Goal: Complete application form

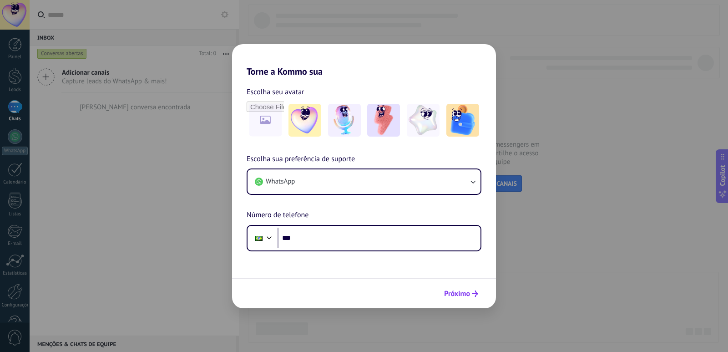
click at [472, 301] on button "Próximo" at bounding box center [461, 293] width 42 height 15
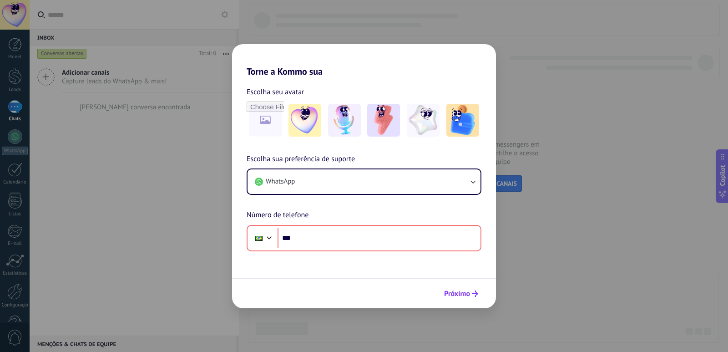
click at [472, 298] on button "Próximo" at bounding box center [461, 293] width 42 height 15
click at [472, 294] on icon "submit" at bounding box center [475, 293] width 6 height 6
click at [344, 34] on div "Torne a Kommo sua Escolha seu avatar Escolha sua preferência de suporte WhatsAp…" at bounding box center [364, 176] width 728 height 352
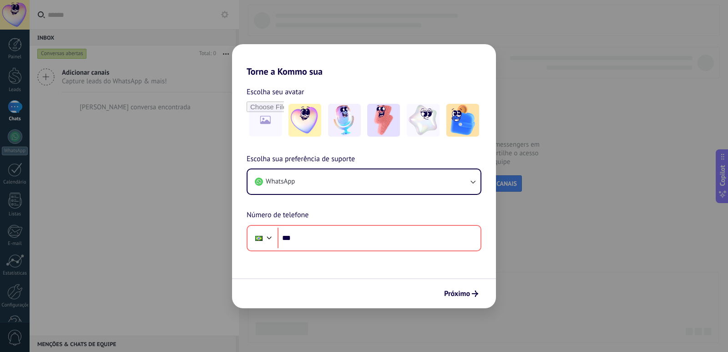
click at [213, 56] on div "Torne a Kommo sua Escolha seu avatar Escolha sua preferência de suporte WhatsAp…" at bounding box center [364, 176] width 728 height 352
